Goal: Book appointment/travel/reservation

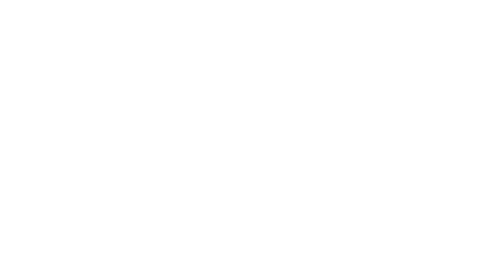
select select "**"
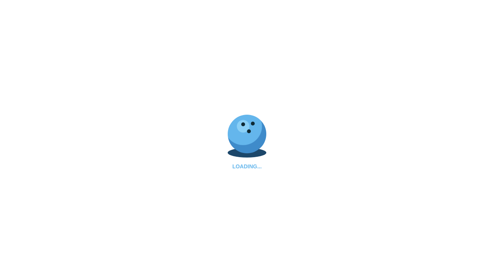
select select "**"
